Goal: Register for event/course

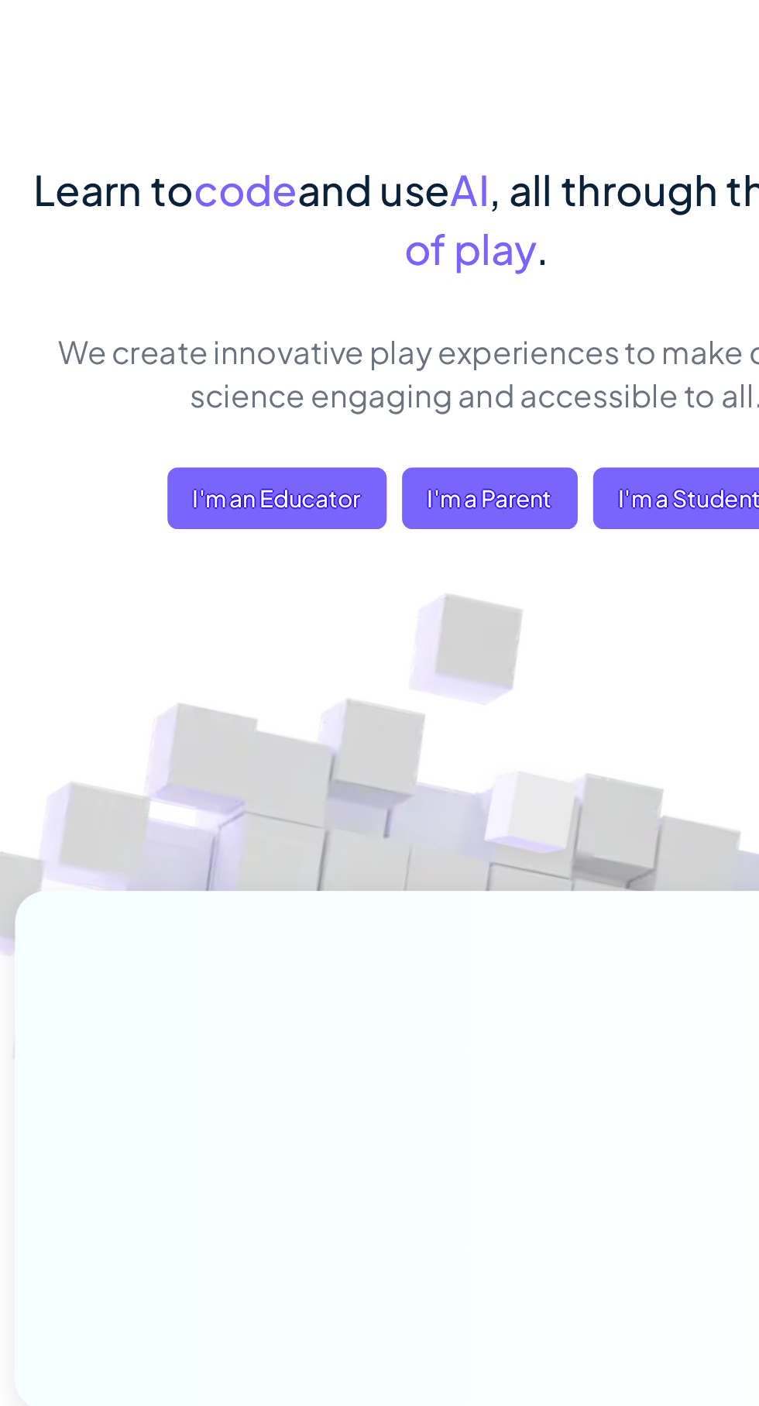
scroll to position [4, 0]
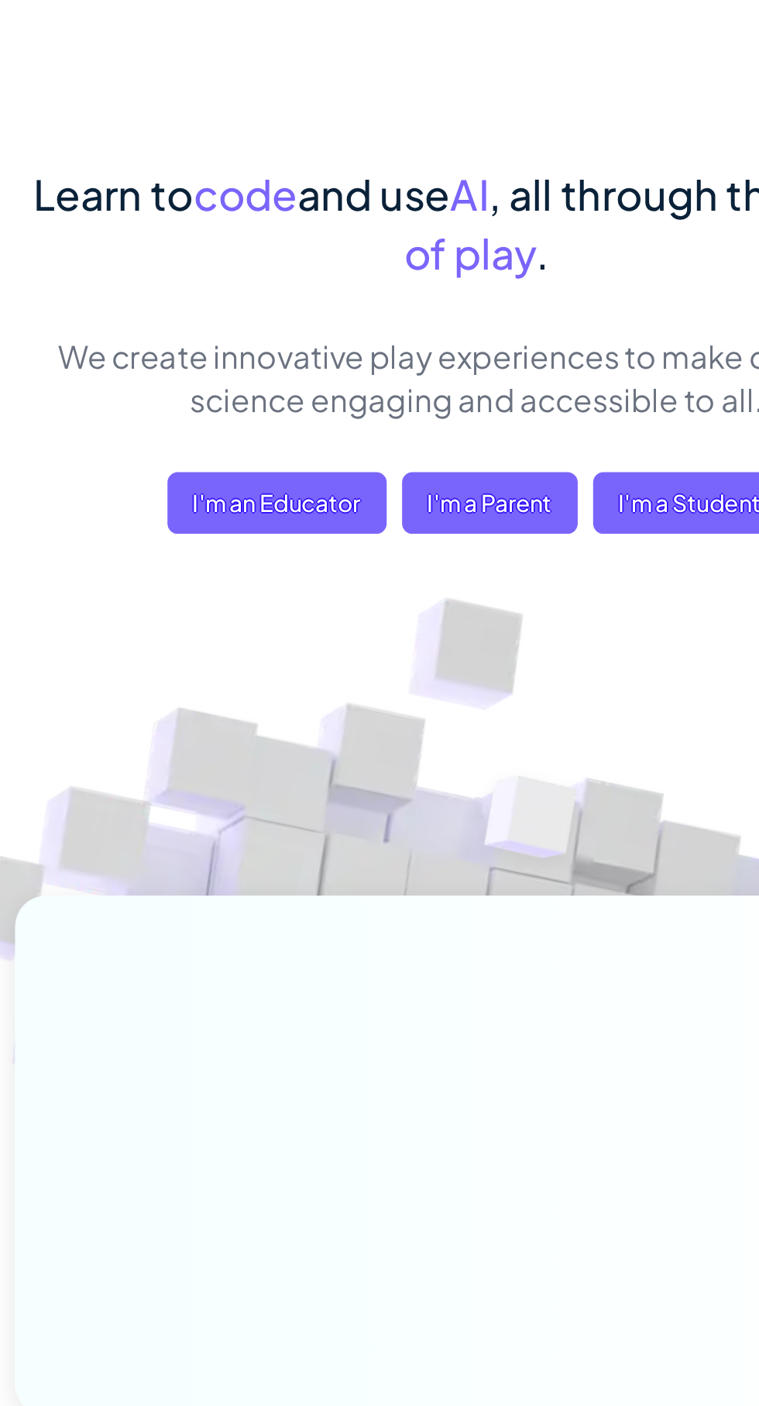
click at [233, 387] on span "I'm an Educator" at bounding box center [259, 386] width 132 height 37
click at [496, 397] on span "I'm a Student" at bounding box center [508, 386] width 117 height 37
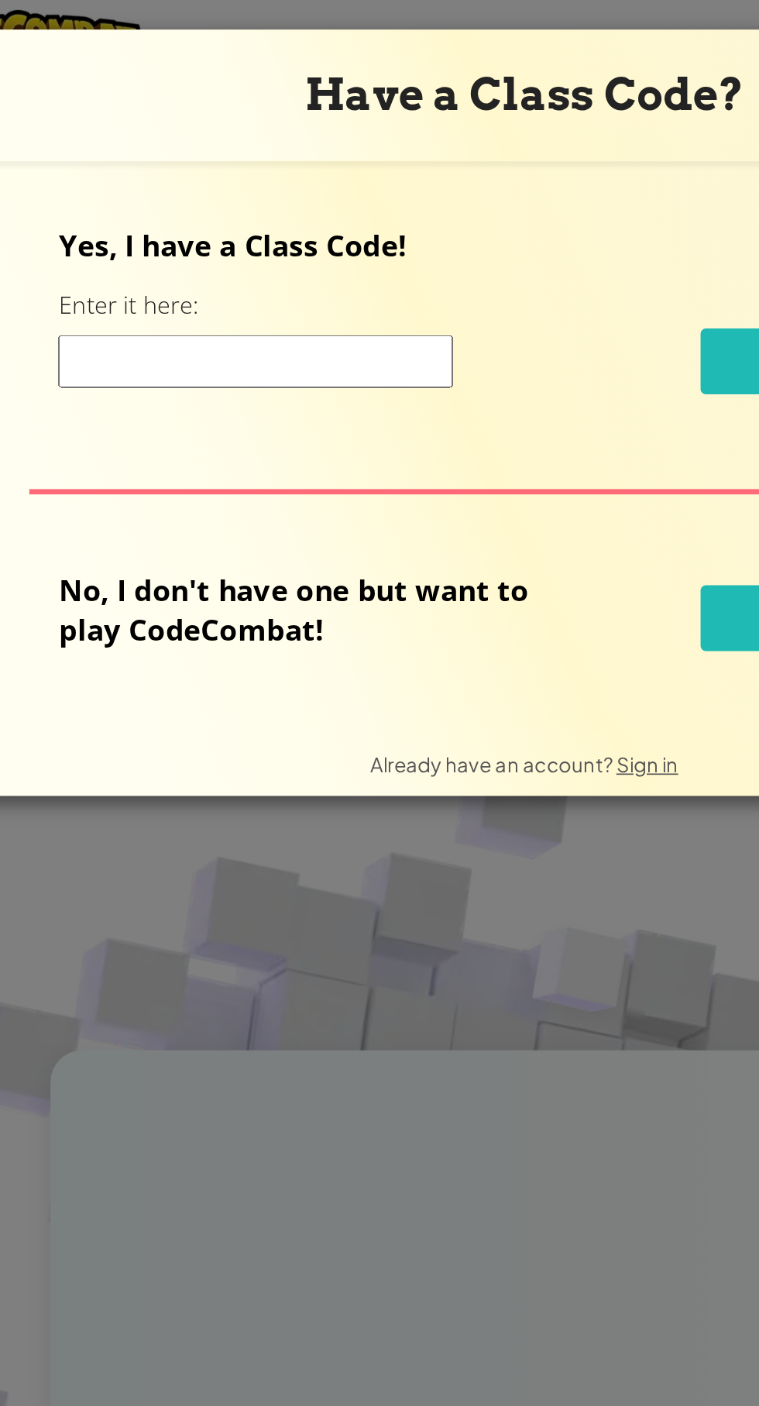
click at [271, 222] on input at bounding box center [221, 218] width 232 height 31
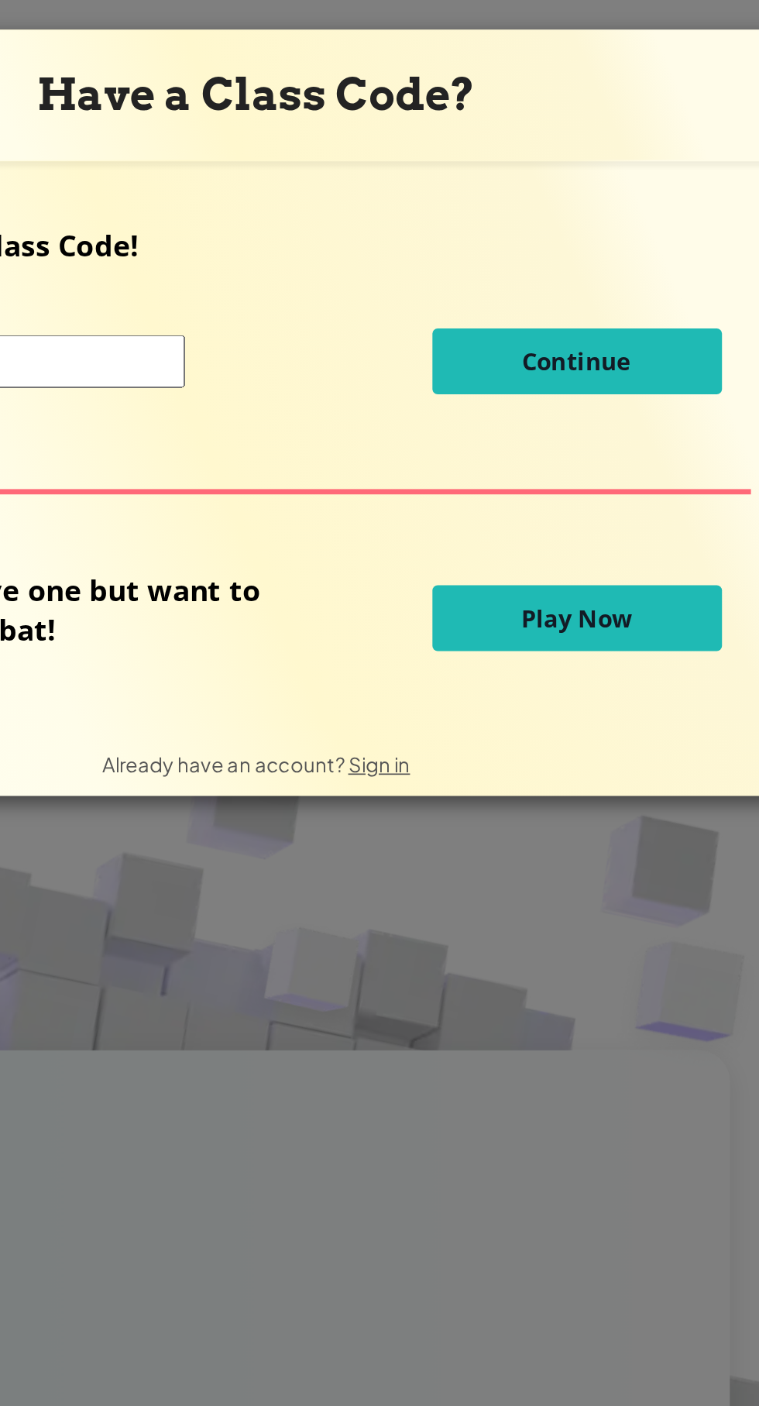
click at [598, 377] on span "Play Now" at bounding box center [568, 369] width 65 height 19
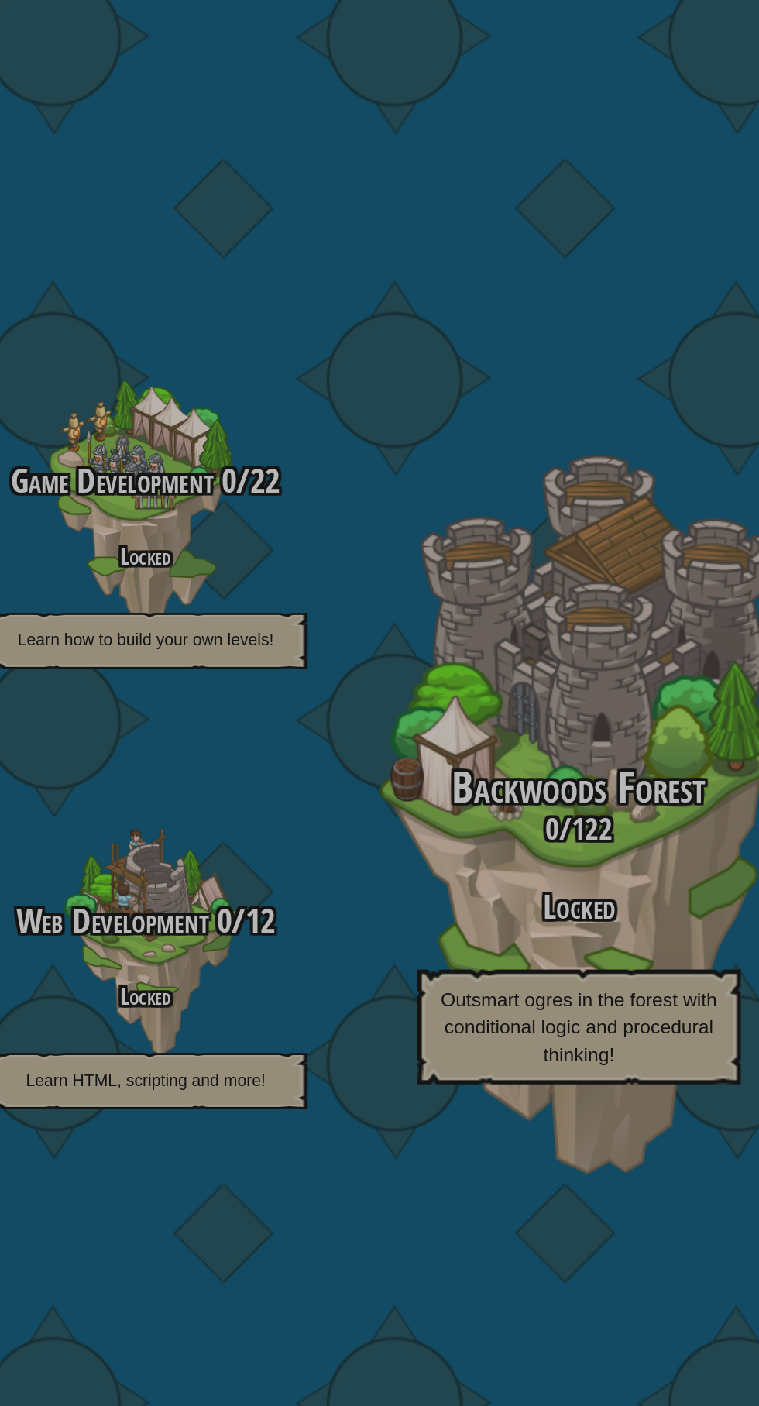
scroll to position [0, 273]
